Goal: Information Seeking & Learning: Learn about a topic

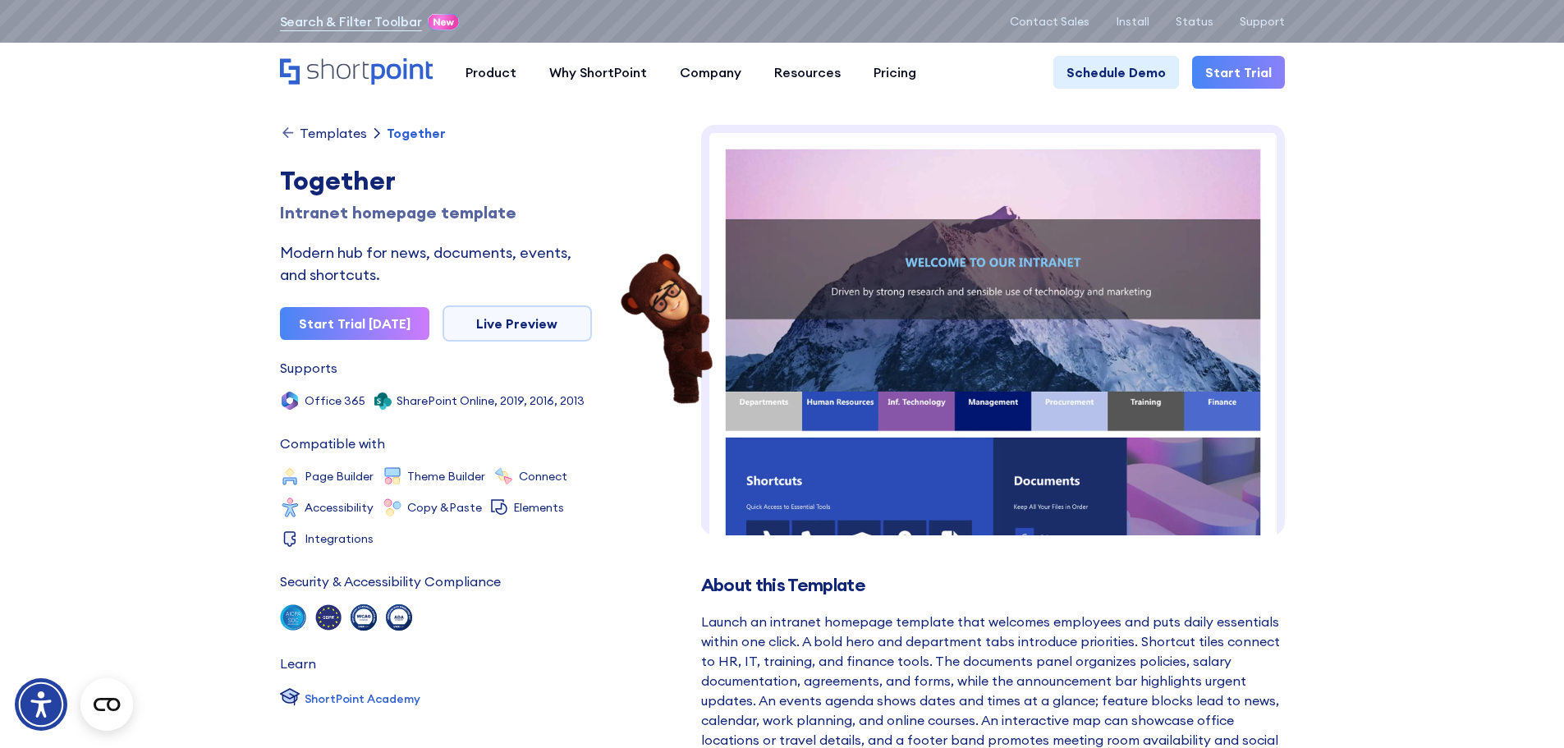
click at [346, 132] on div "Templates" at bounding box center [333, 132] width 67 height 13
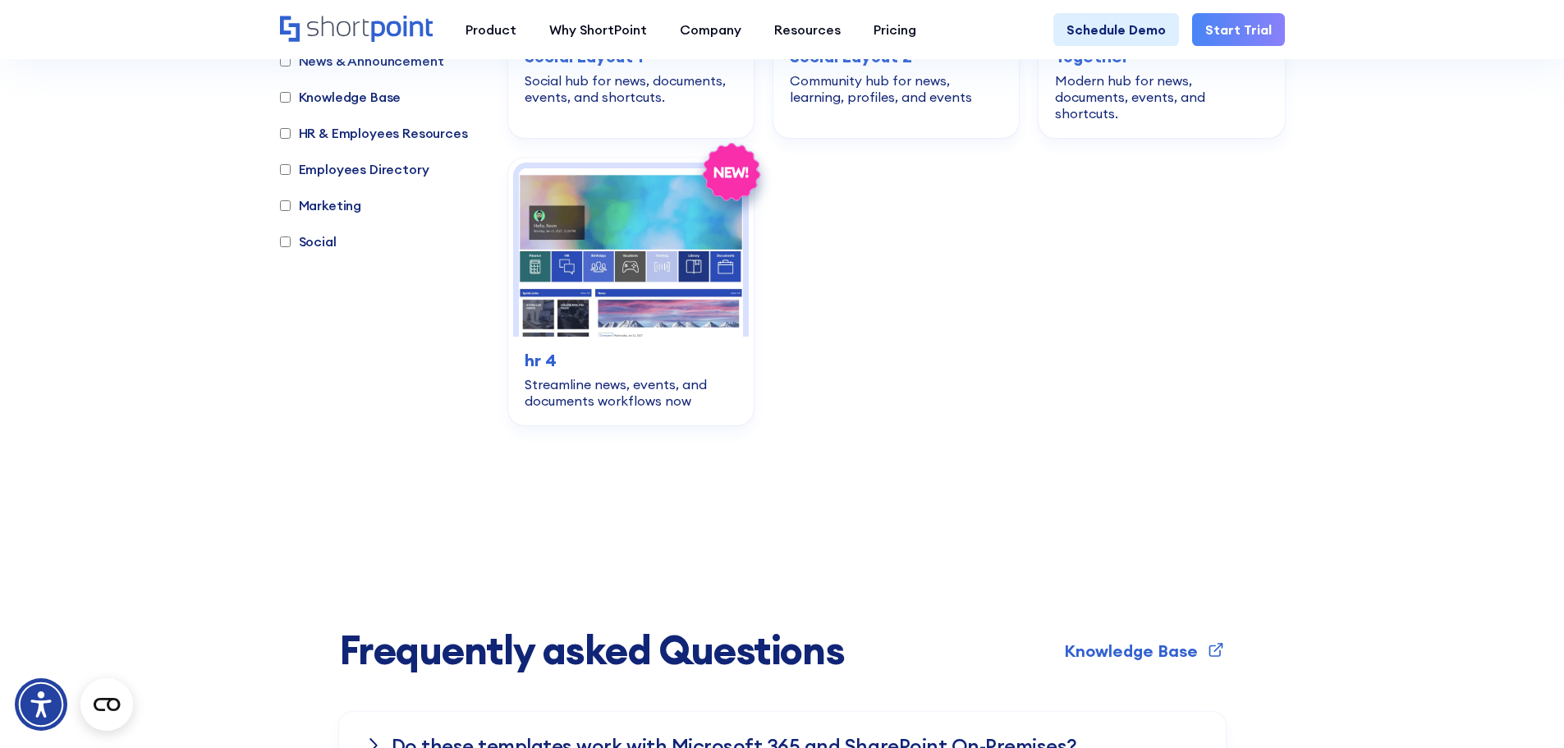
scroll to position [1597, 0]
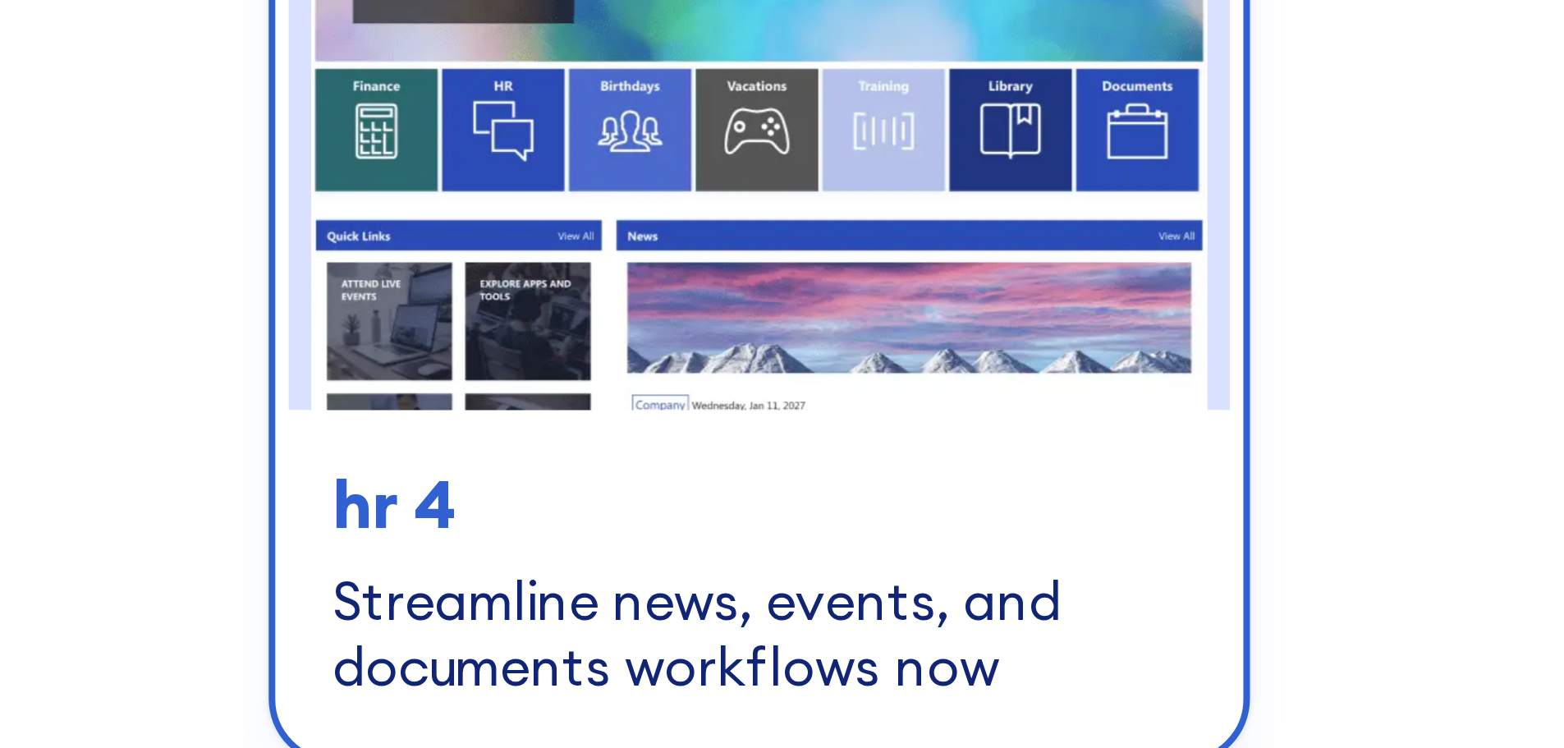
drag, startPoint x: 611, startPoint y: 218, endPoint x: 611, endPoint y: 320, distance: 102.7
click at [611, 349] on h3 "hr 4" at bounding box center [631, 361] width 213 height 25
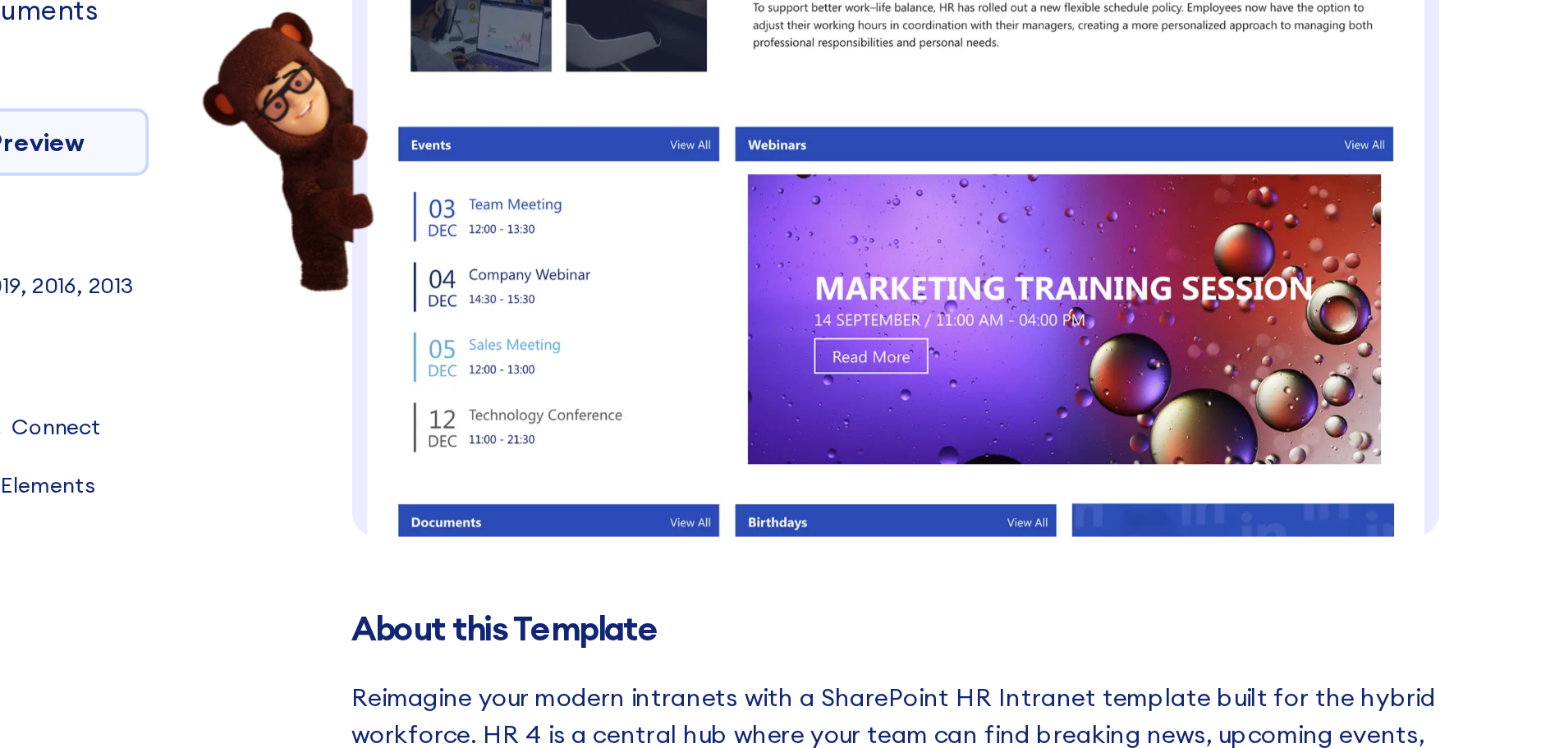
scroll to position [311, 0]
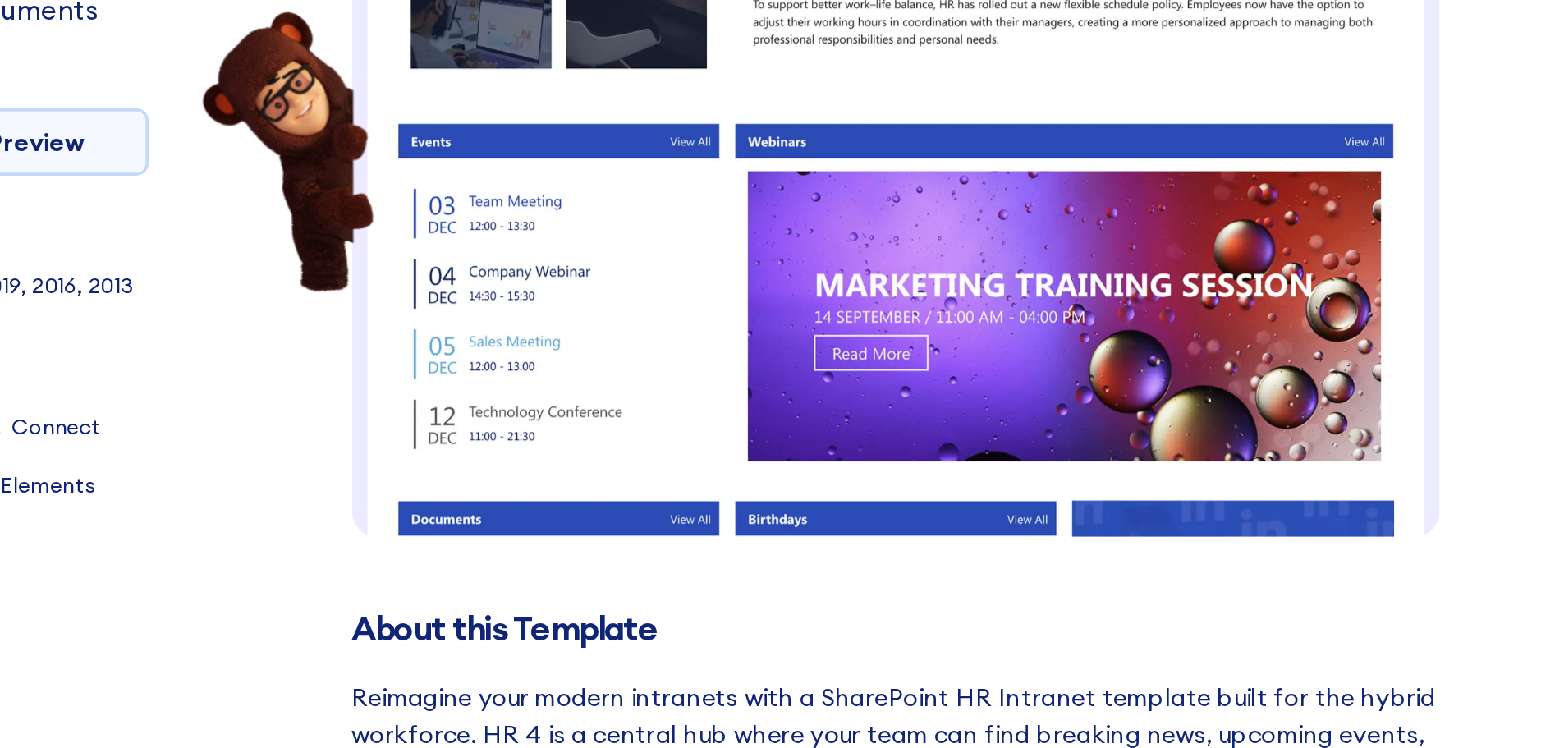
click at [1270, 379] on img at bounding box center [993, 276] width 584 height 924
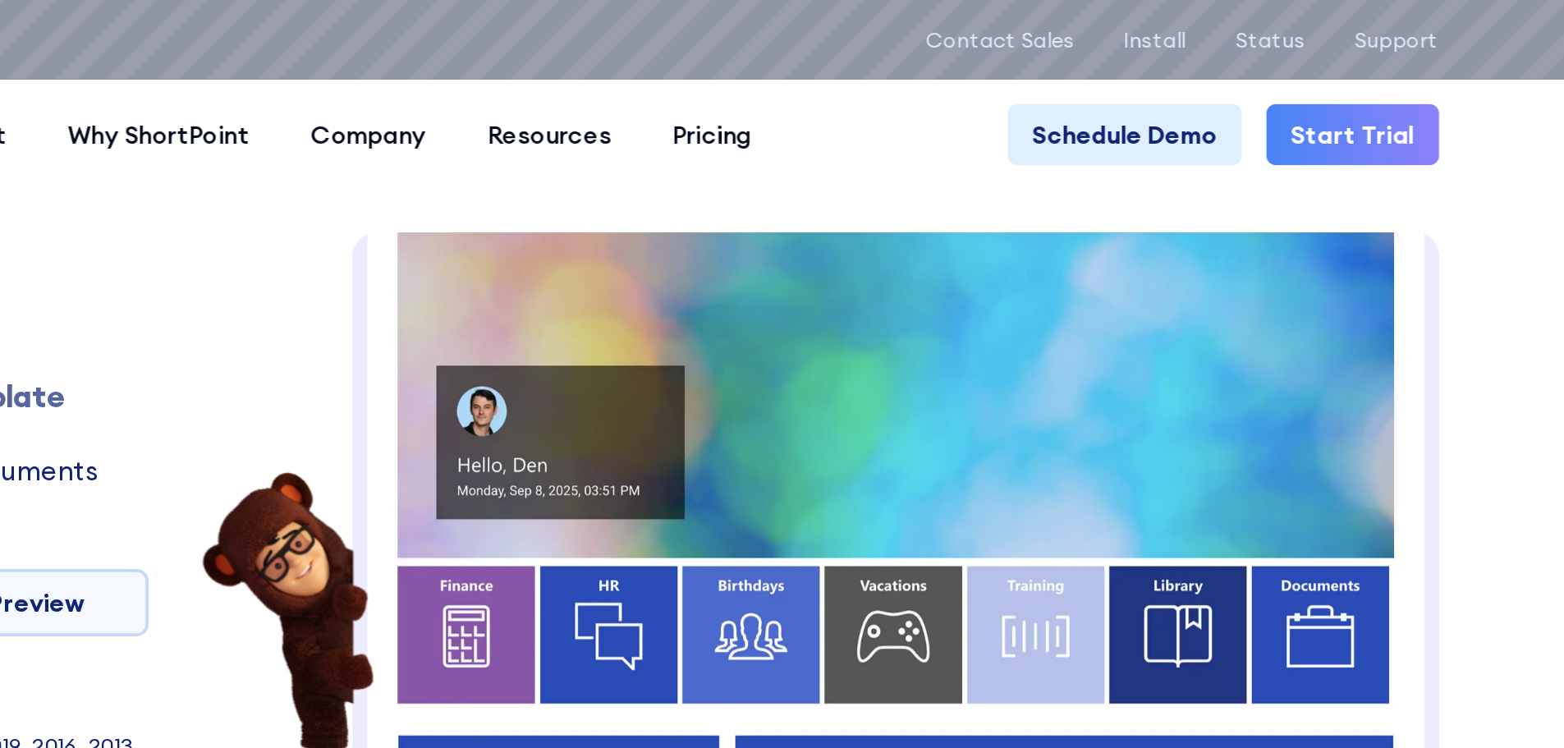
scroll to position [26, 0]
